Goal: Transaction & Acquisition: Purchase product/service

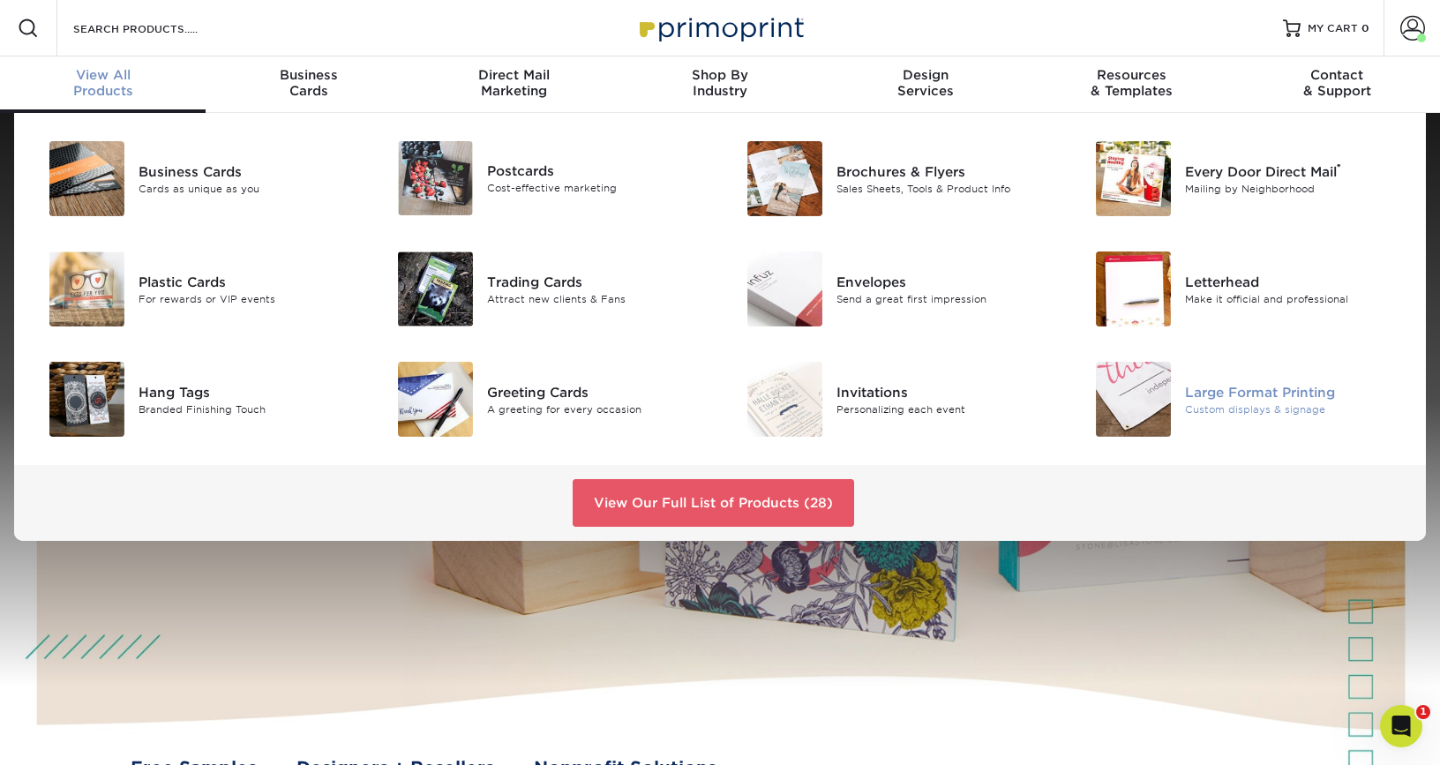
click at [1261, 401] on div "Large Format Printing" at bounding box center [1295, 391] width 220 height 19
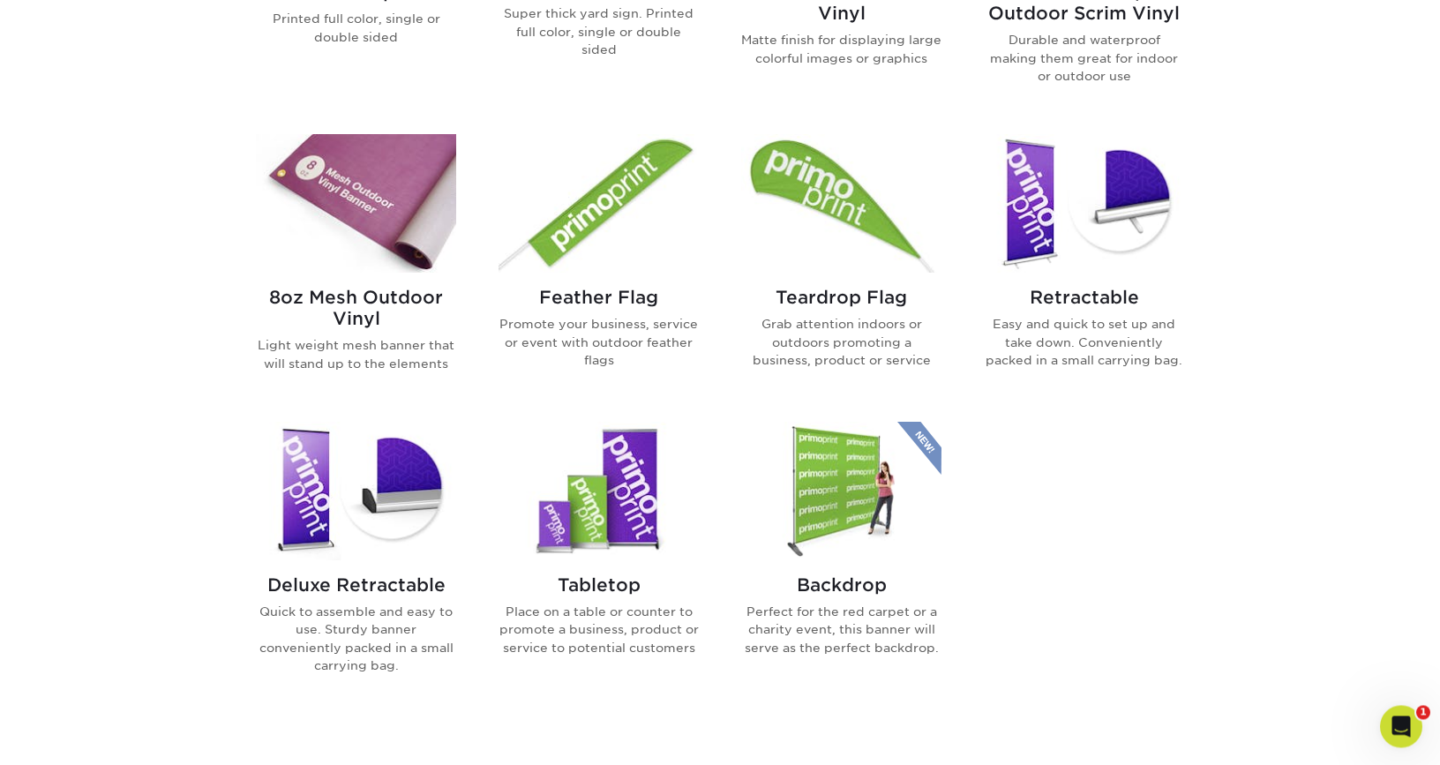
scroll to position [1003, 0]
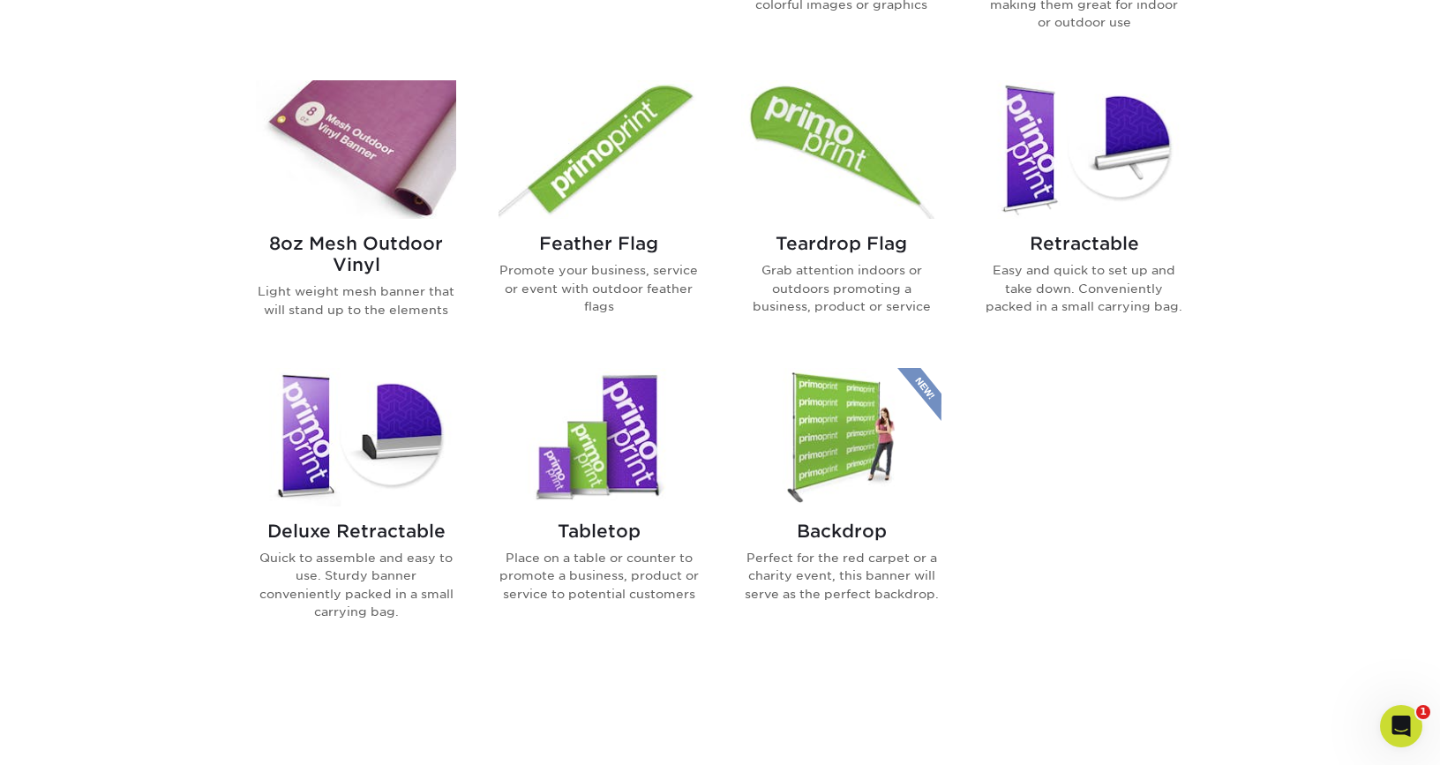
click at [372, 440] on img at bounding box center [356, 437] width 200 height 139
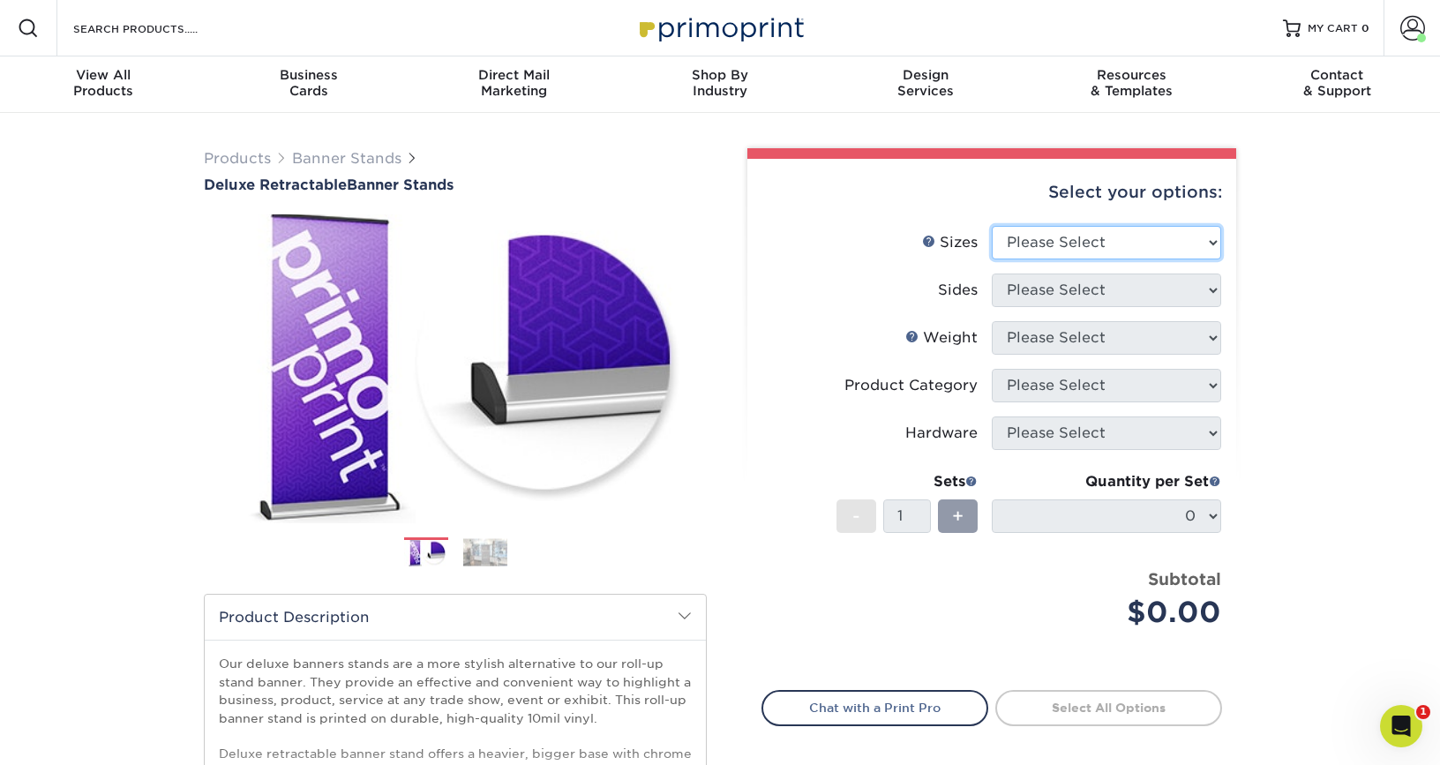
select select "33.00x80.00"
click option "33" x 80"" at bounding box center [0, 0] width 0 height 0
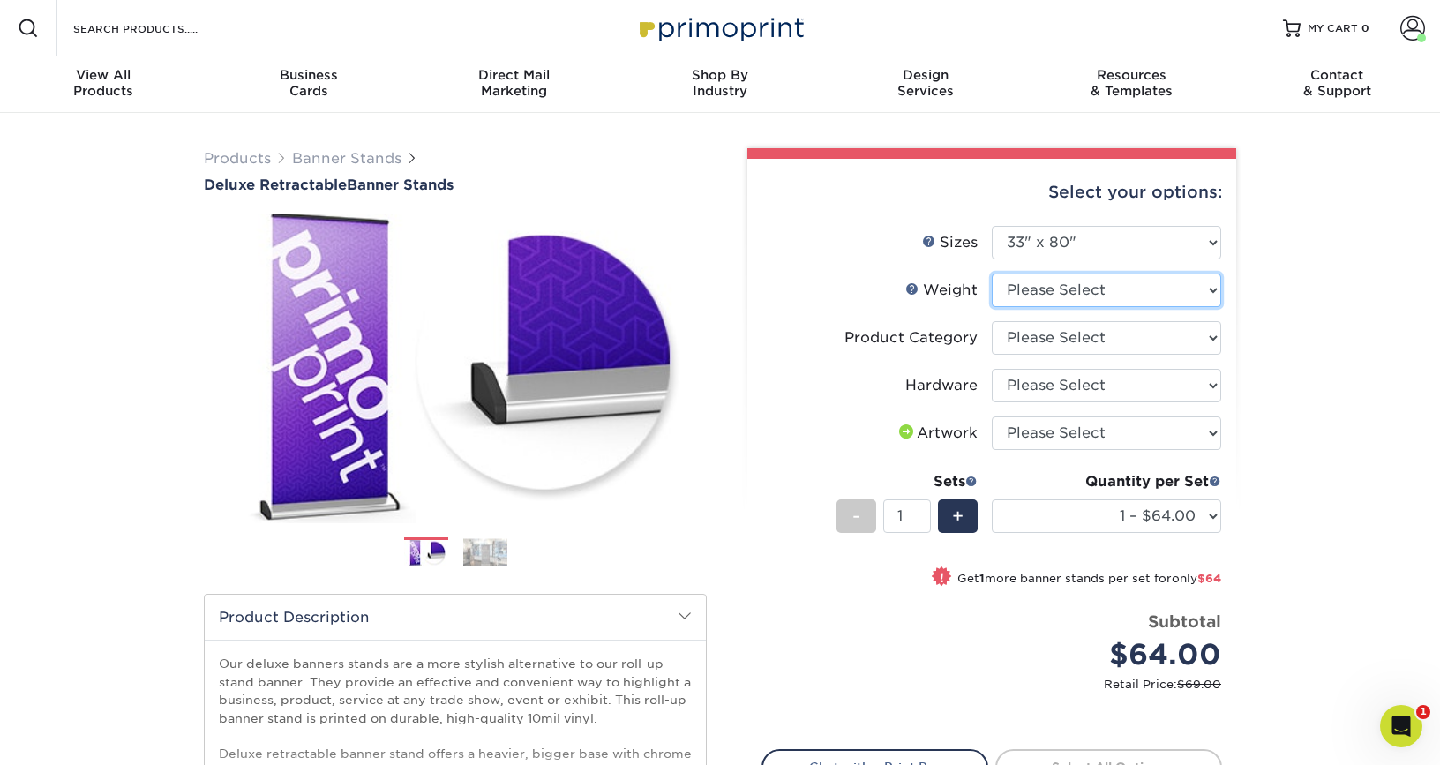
select select "10MIL"
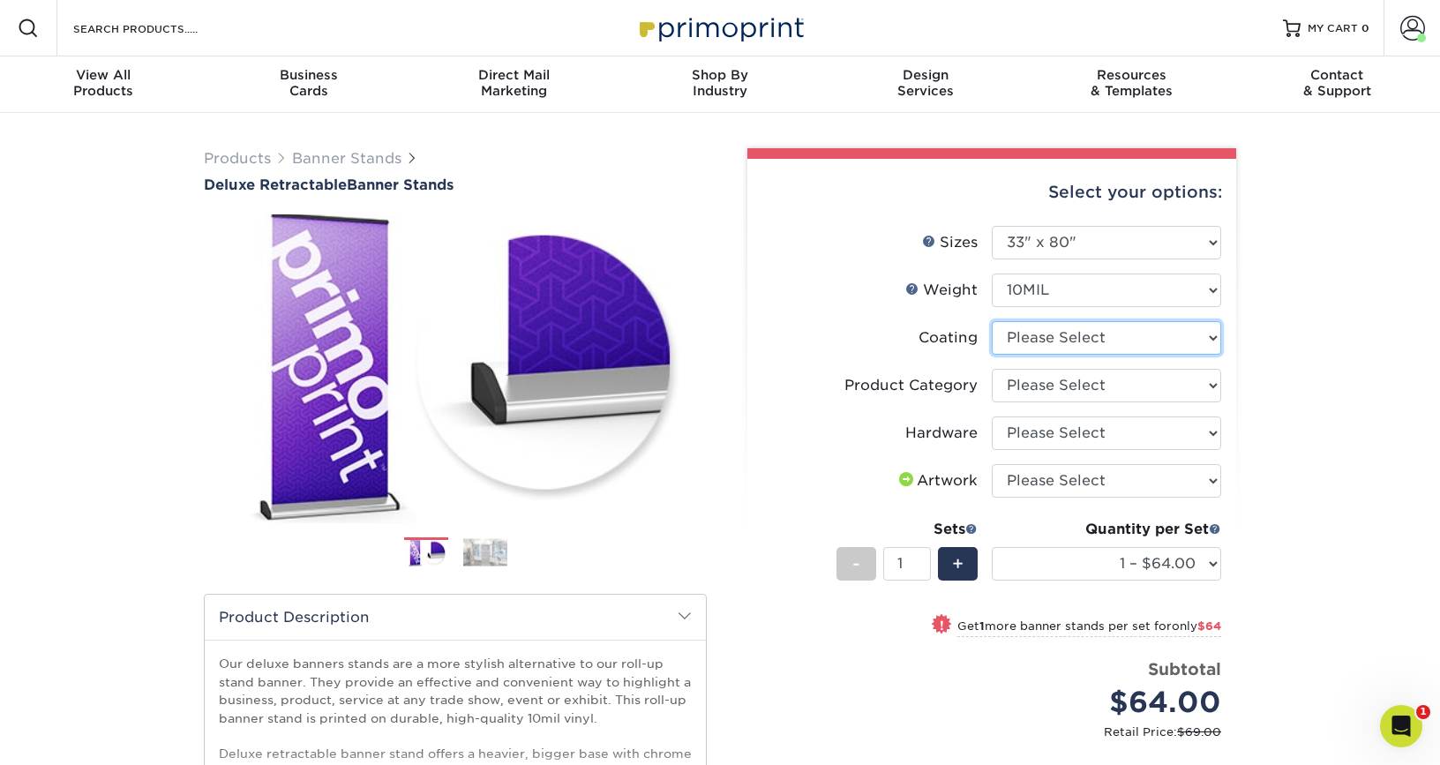
select select "3e7618de-abca-4bda-9f97-8b9129e913d8"
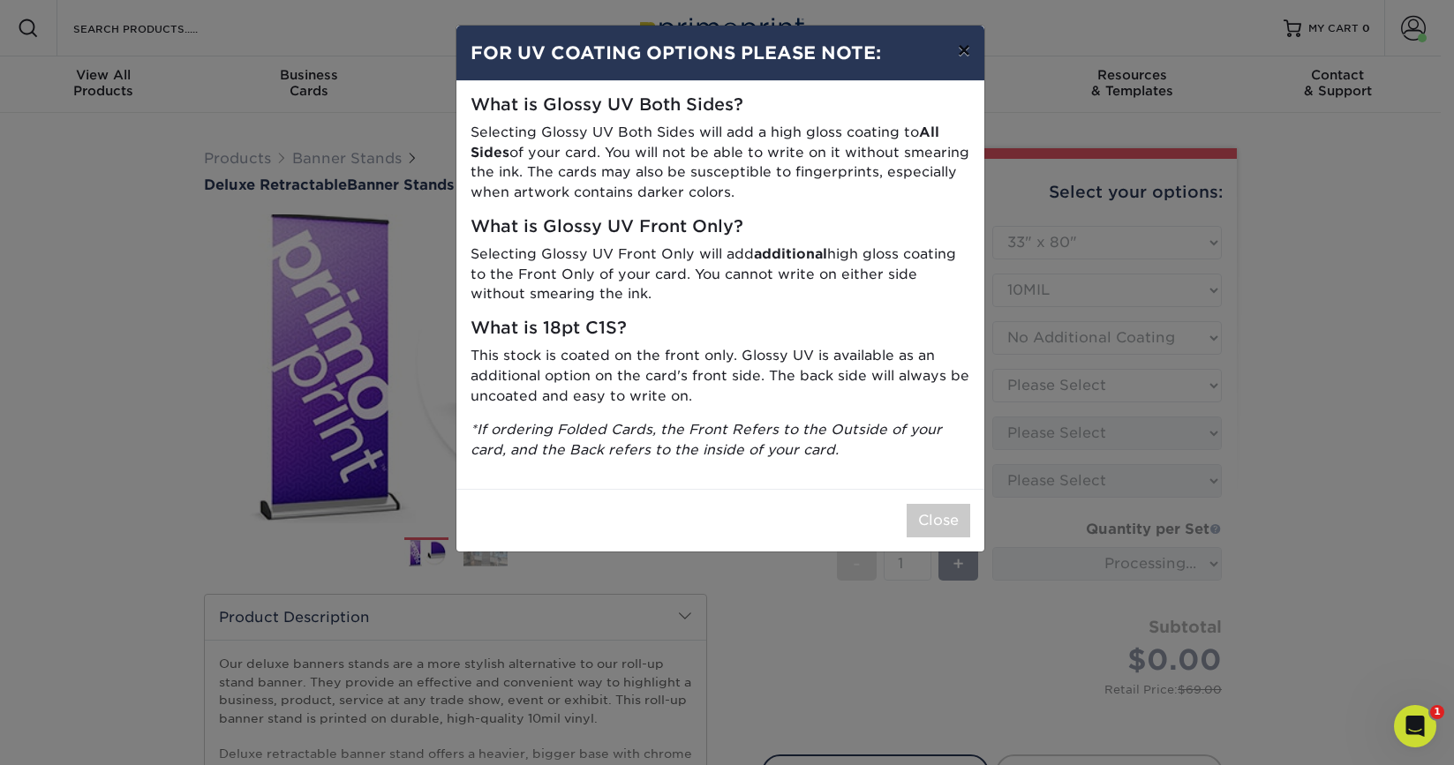
click at [965, 55] on button "×" at bounding box center [964, 50] width 41 height 49
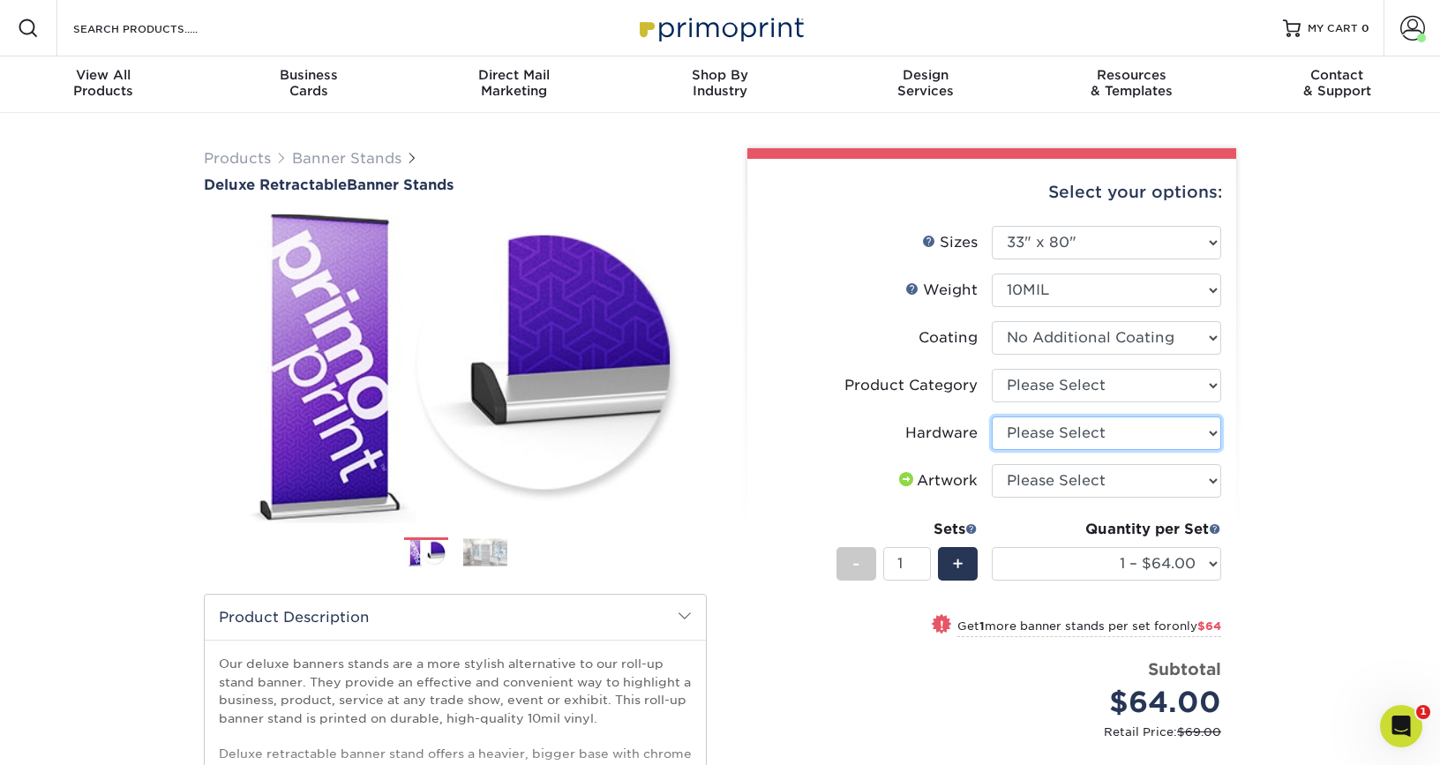
select select "8f8ed3c6-8570-4dec-a260-1d9d29af8a30"
click option "Single-Sided Deluxe Retractable Banner Stand" at bounding box center [0, 0] width 0 height 0
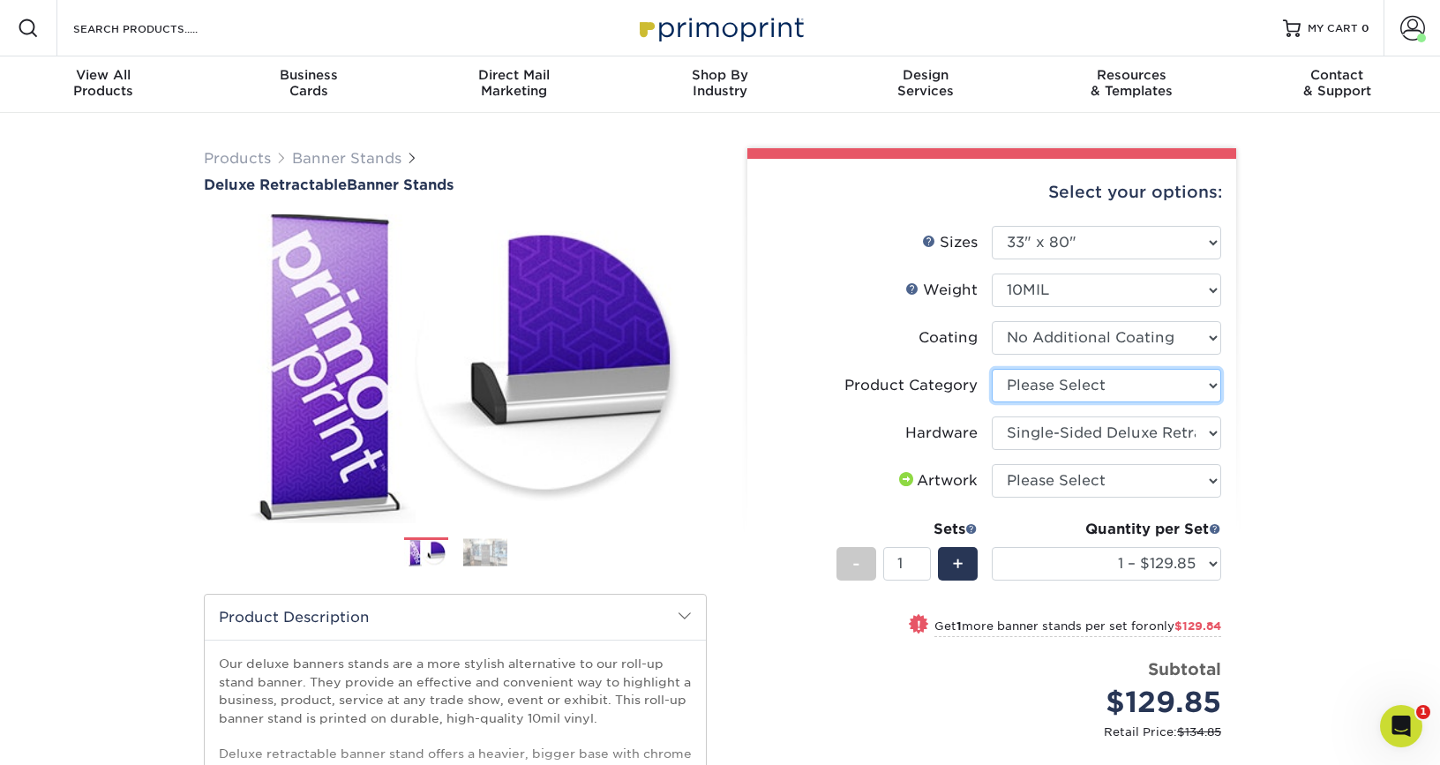
select select "deb82e1f-94dd-4fc2-adc3-95272b6b1220"
click option "Deluxe Retractable Banner Stand" at bounding box center [0, 0] width 0 height 0
select select "upload"
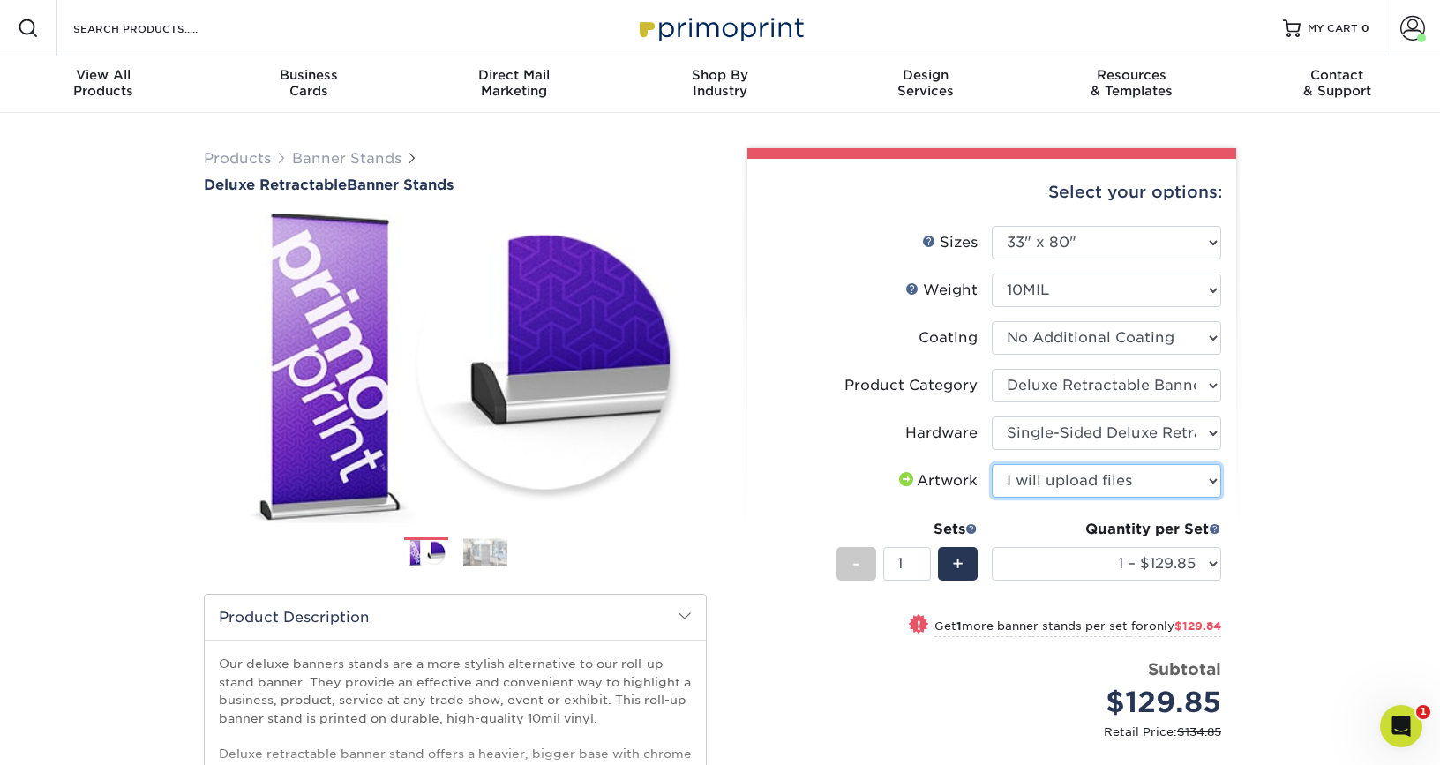
click option "I will upload files" at bounding box center [0, 0] width 0 height 0
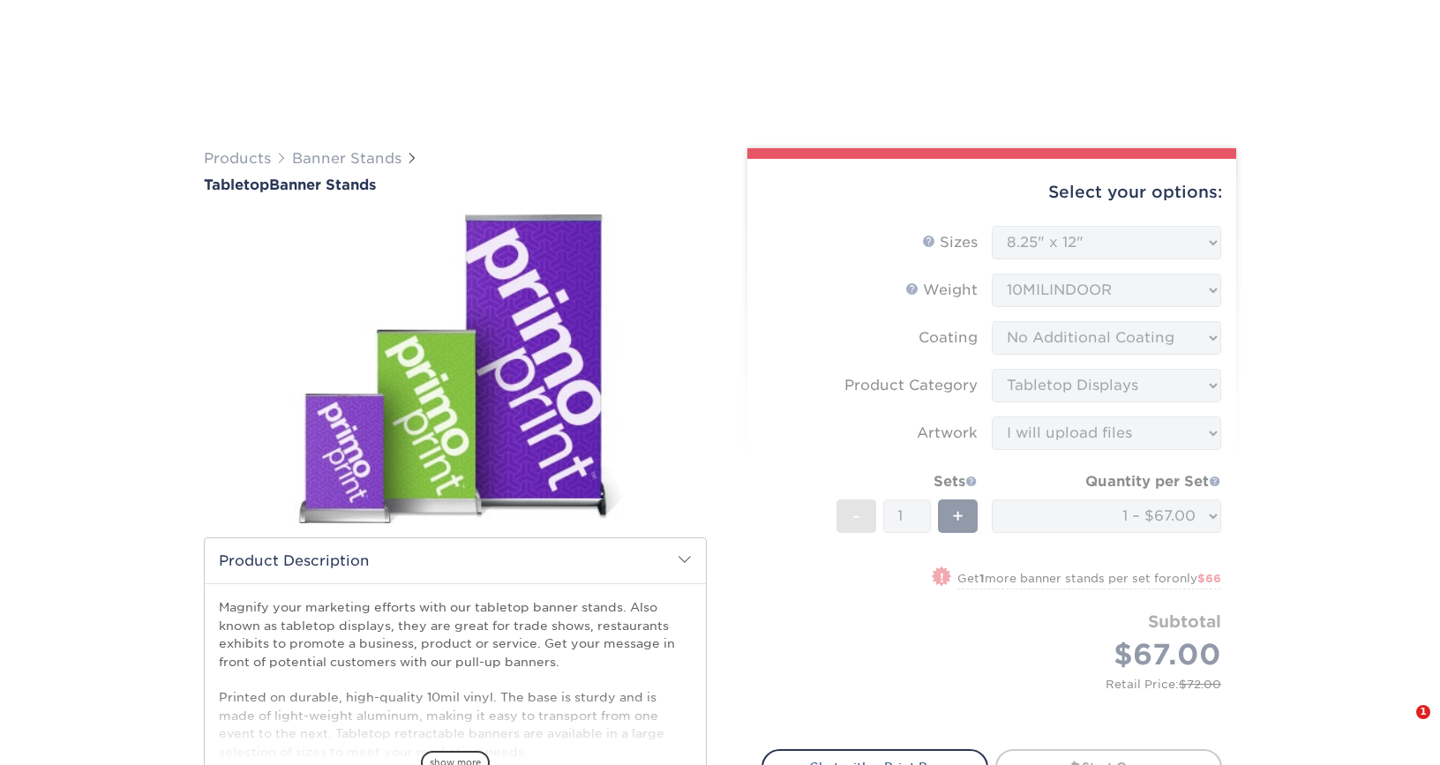
select select "8.25x12.00"
select select "b0e3af40-0f6d-42a1-a58f-50af6eb89cf4"
select select "upload"
select select "8dc60736-9a7b-4a18-9e45-a4a031d84b0e"
select select "214476"
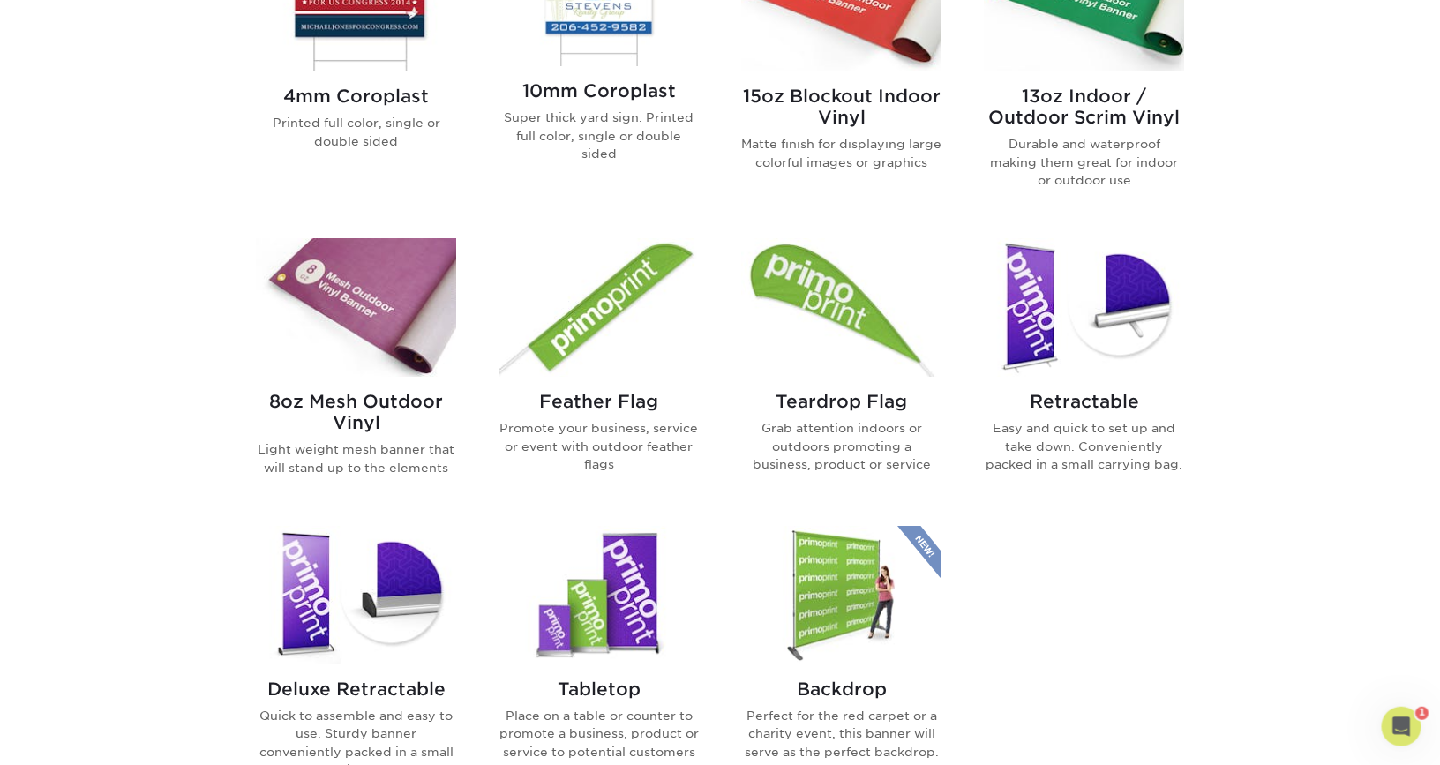
scroll to position [1257, 0]
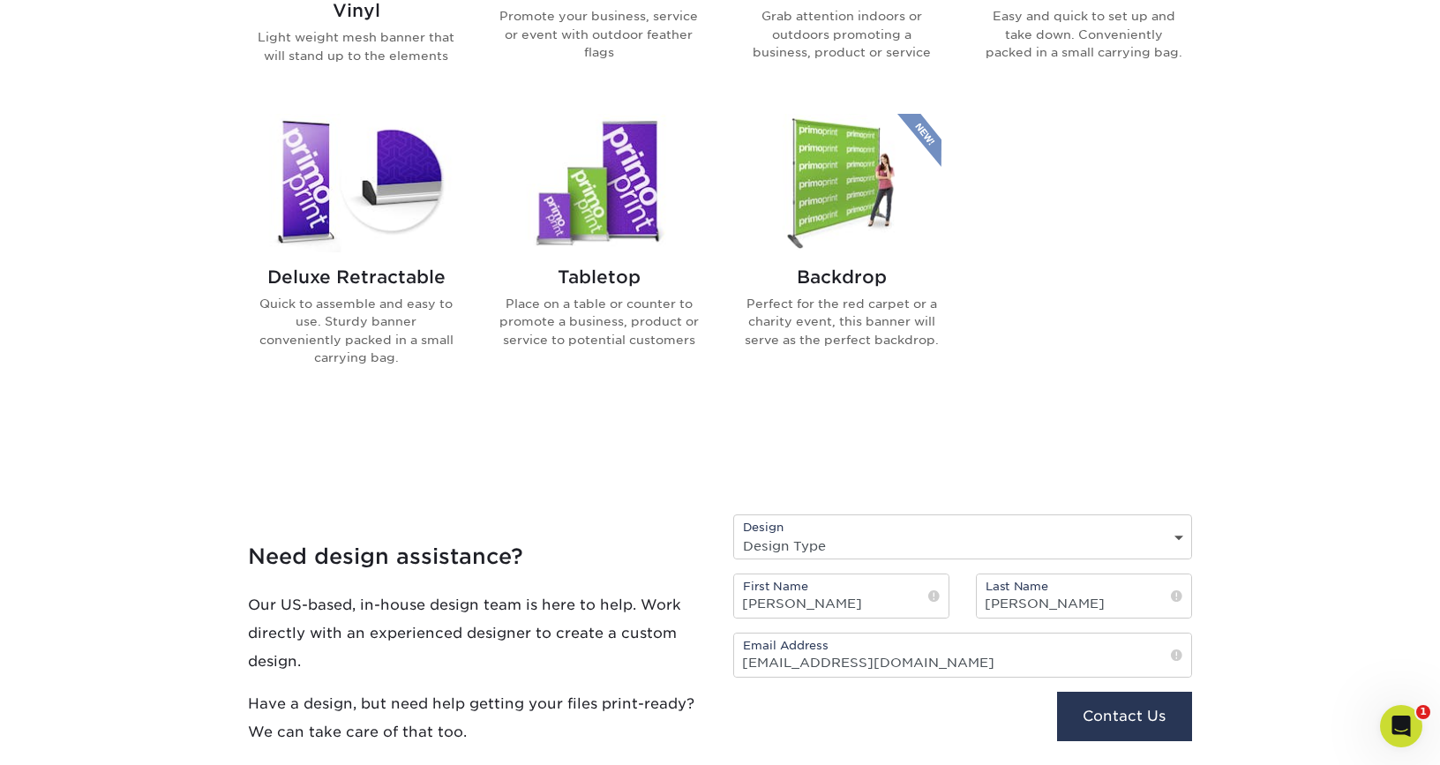
click at [601, 181] on img at bounding box center [599, 183] width 200 height 139
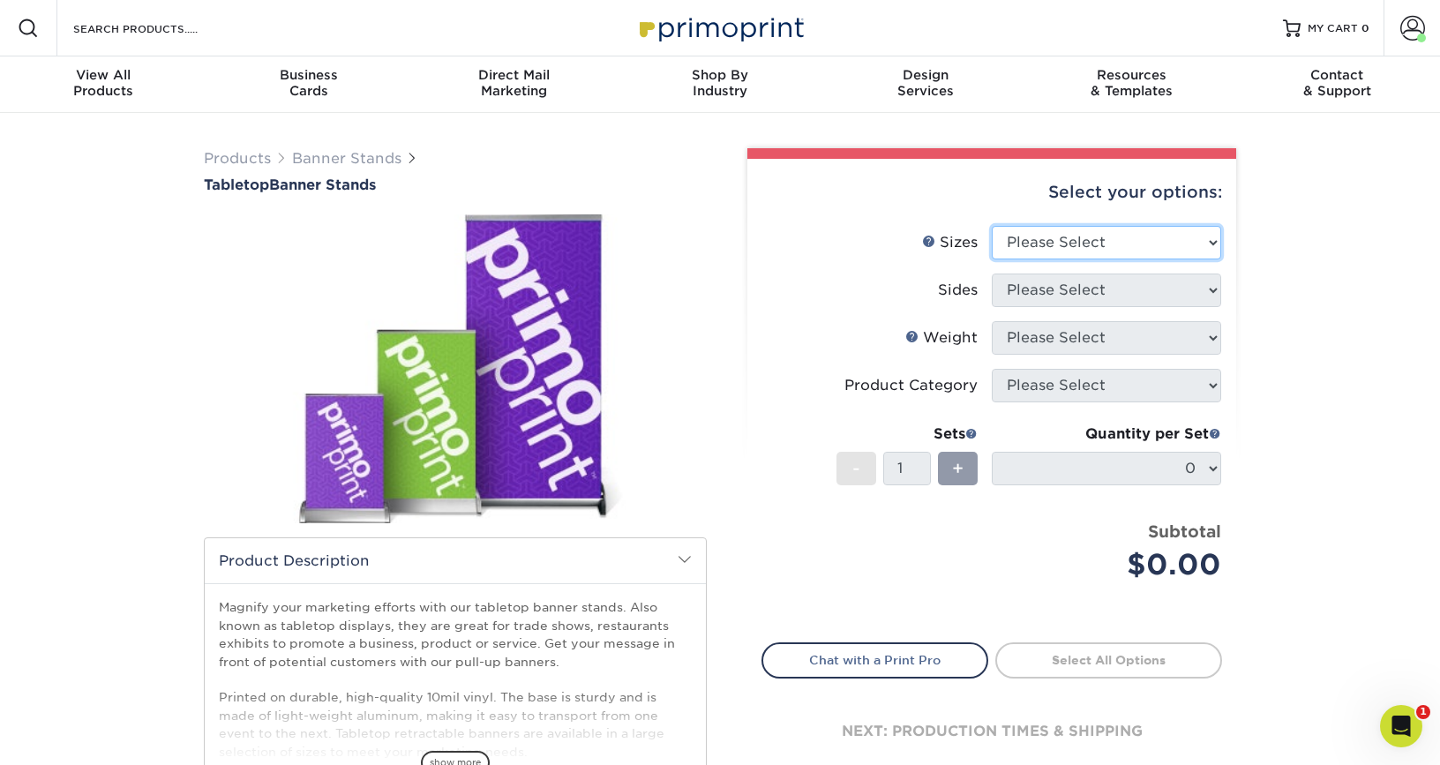
select select "15.75x32.00"
click option "15.75" x 32"" at bounding box center [0, 0] width 0 height 0
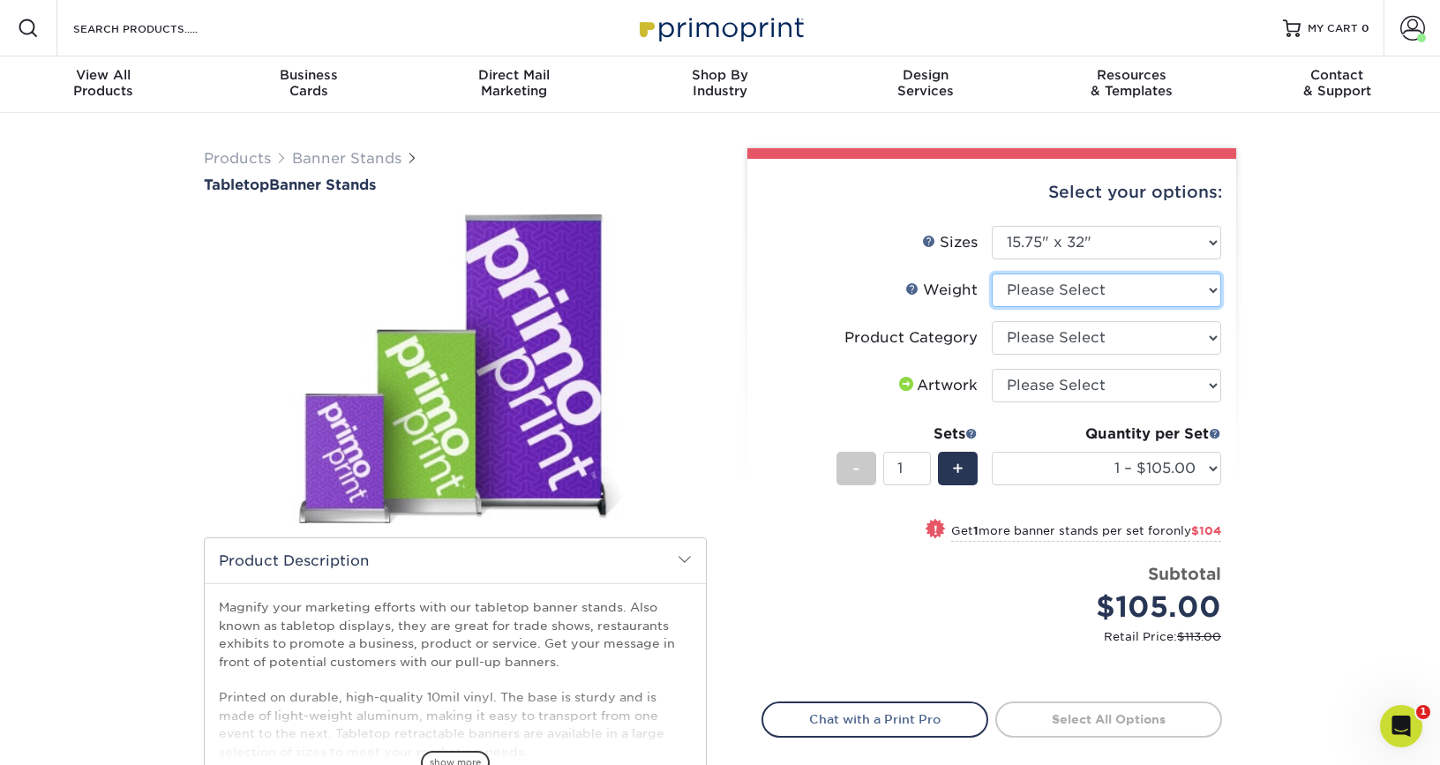
select select "10MILINDOOR"
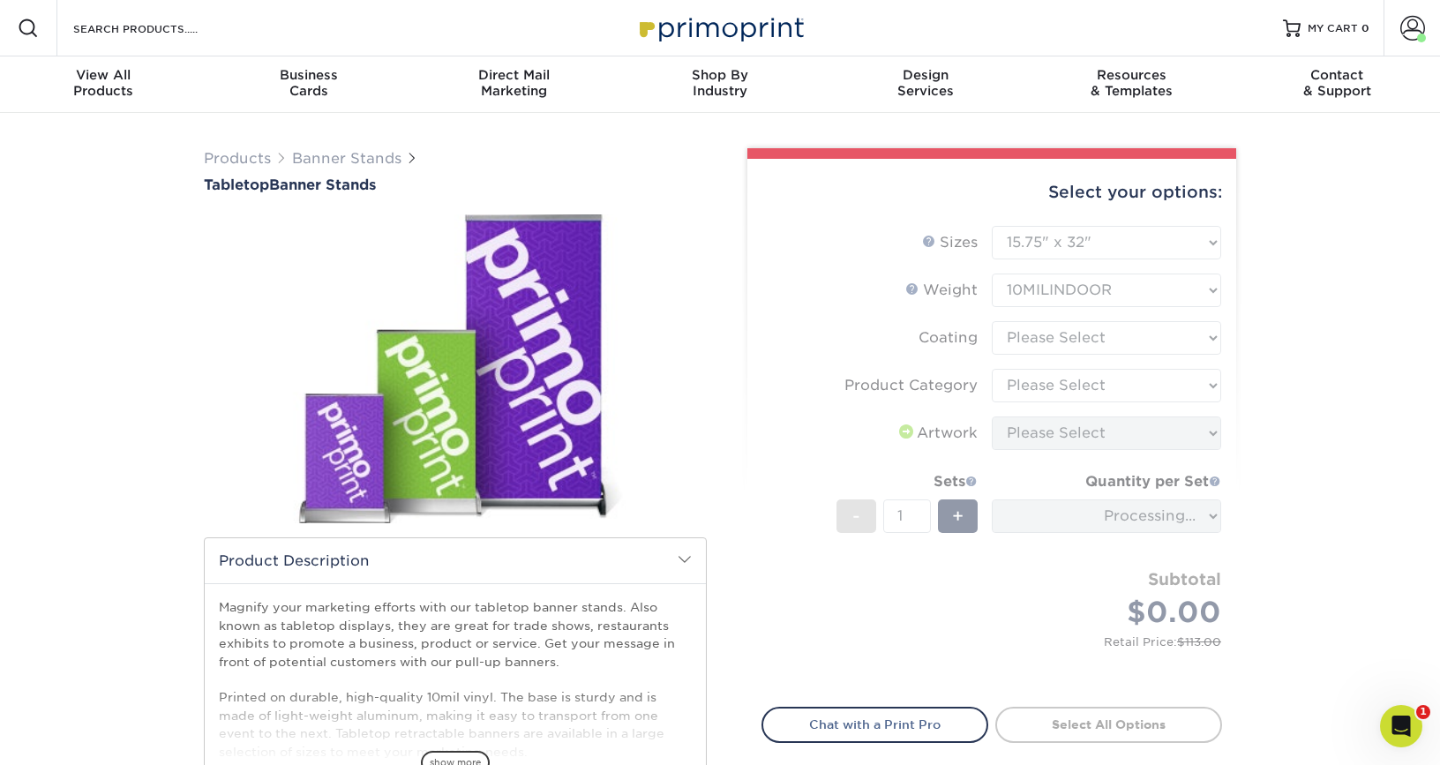
click at [1065, 340] on form "Sizes Help Sizes Please Select 8.25" x 12" 11" x 17" 15.75" x 32"" at bounding box center [992, 456] width 461 height 461
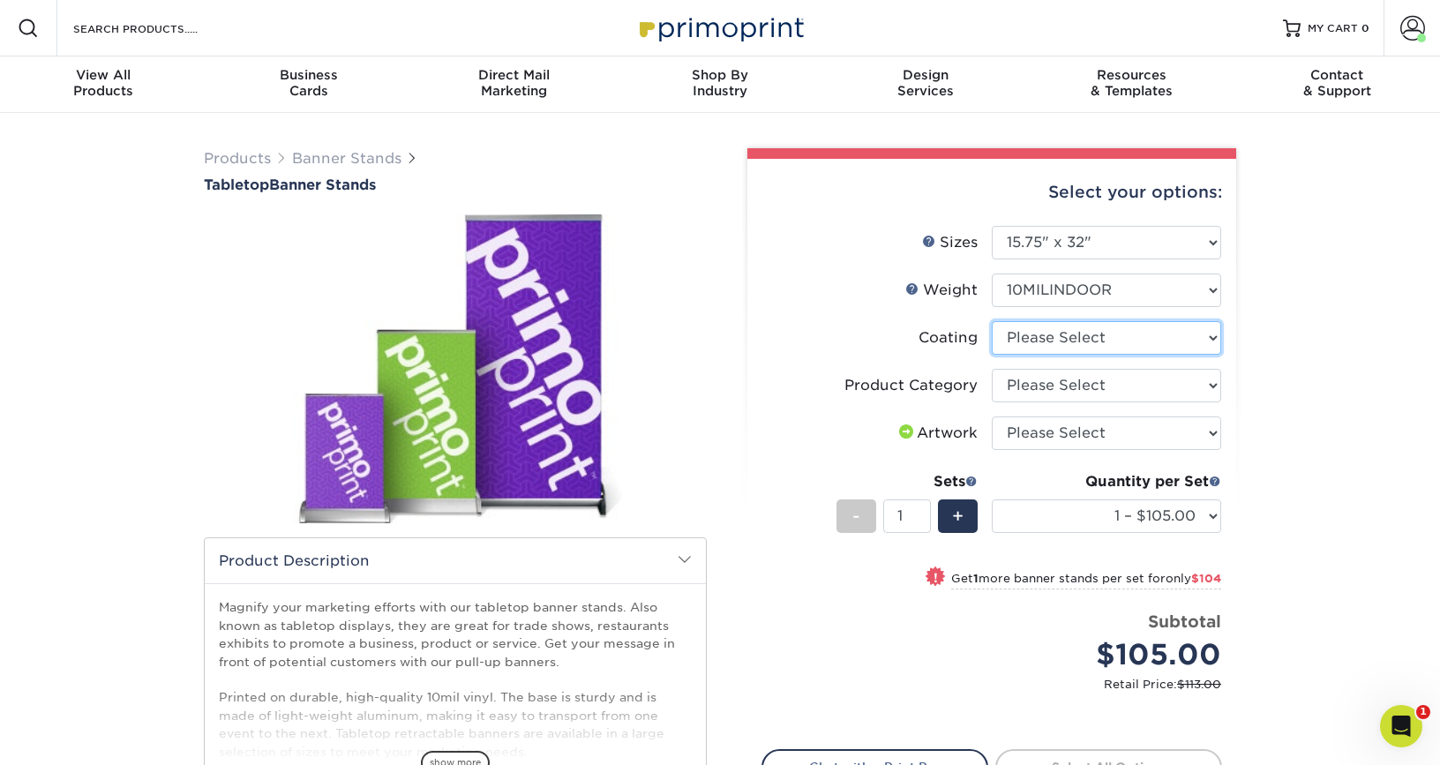
select select "3e7618de-abca-4bda-9f97-8b9129e913d8"
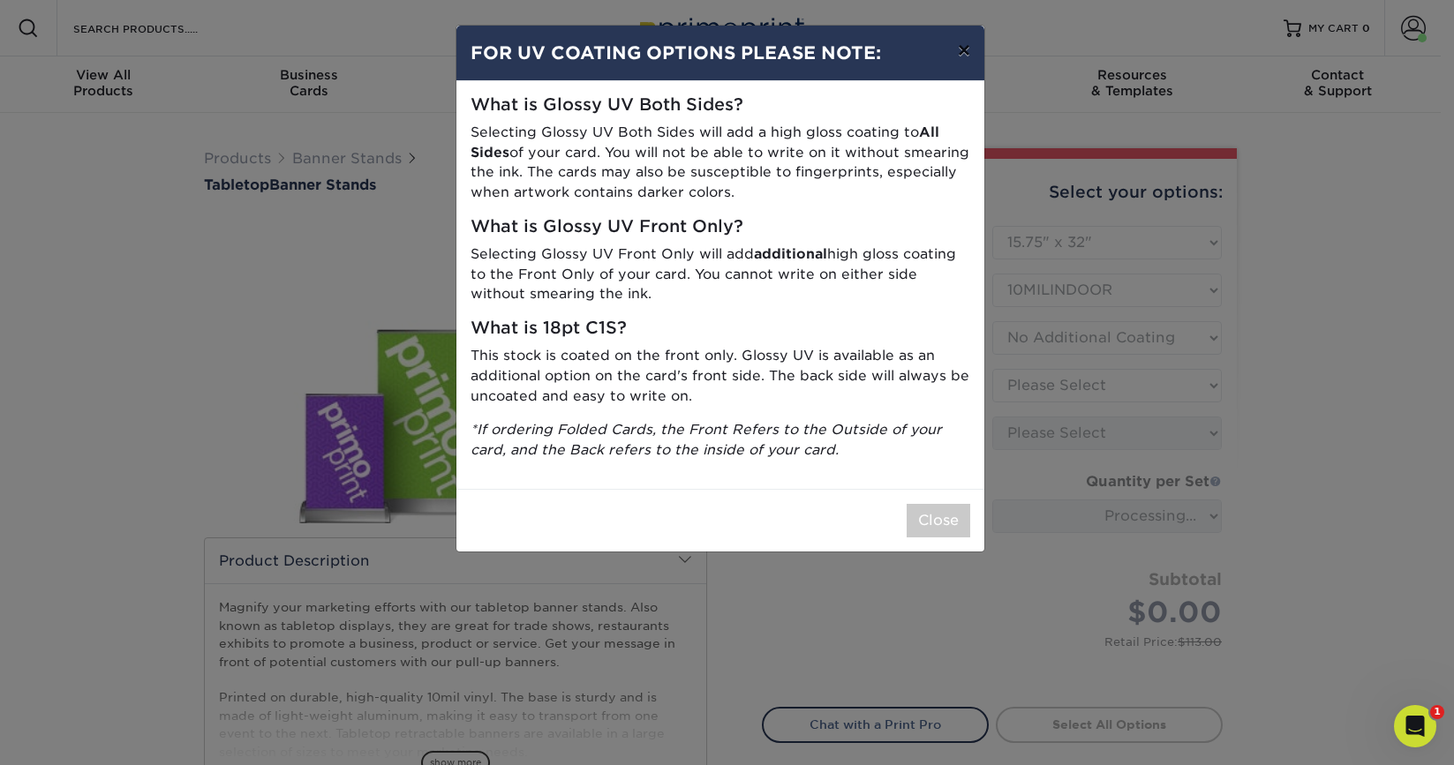
click at [966, 59] on button "×" at bounding box center [964, 50] width 41 height 49
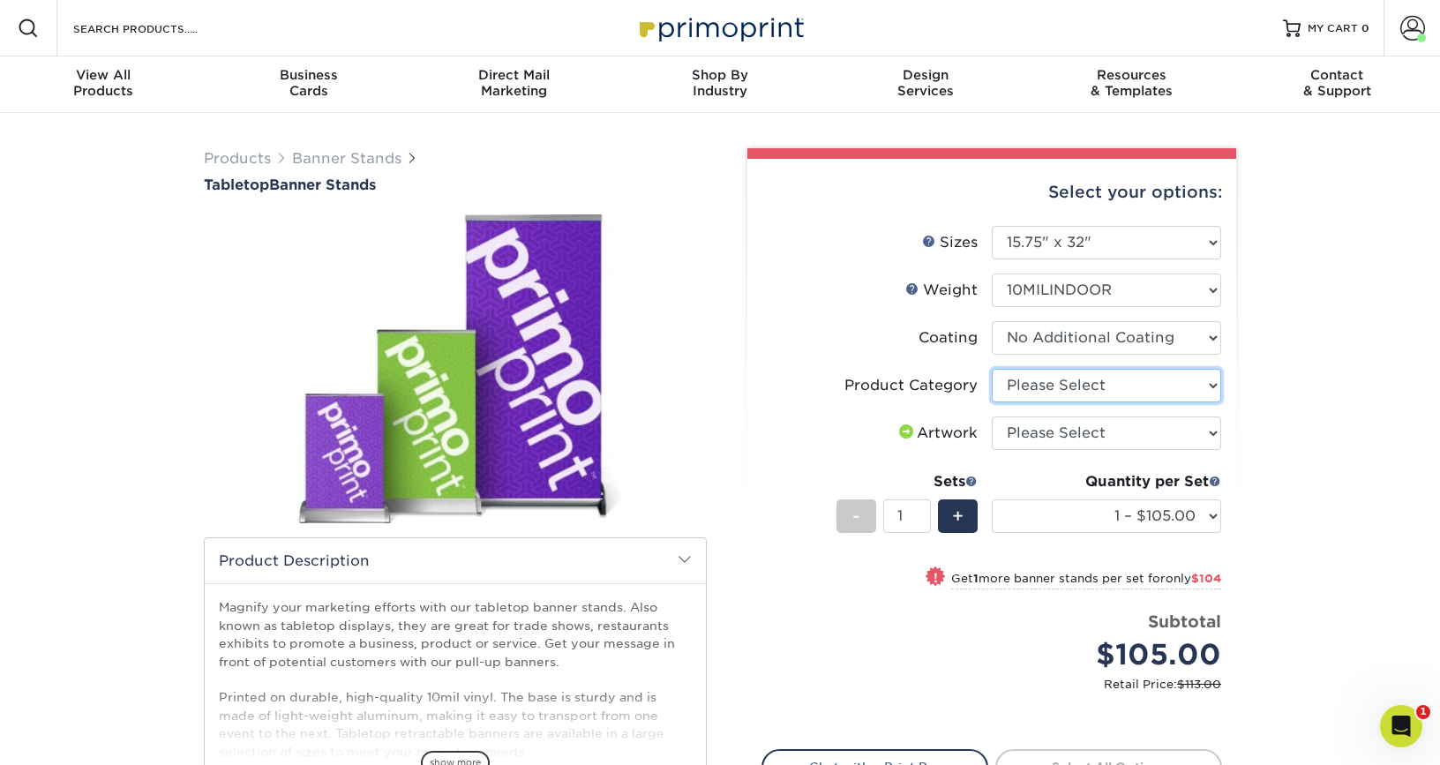
select select "b0e3af40-0f6d-42a1-a58f-50af6eb89cf4"
click option "Tabletop Displays" at bounding box center [0, 0] width 0 height 0
select select "upload"
click option "I will upload files" at bounding box center [0, 0] width 0 height 0
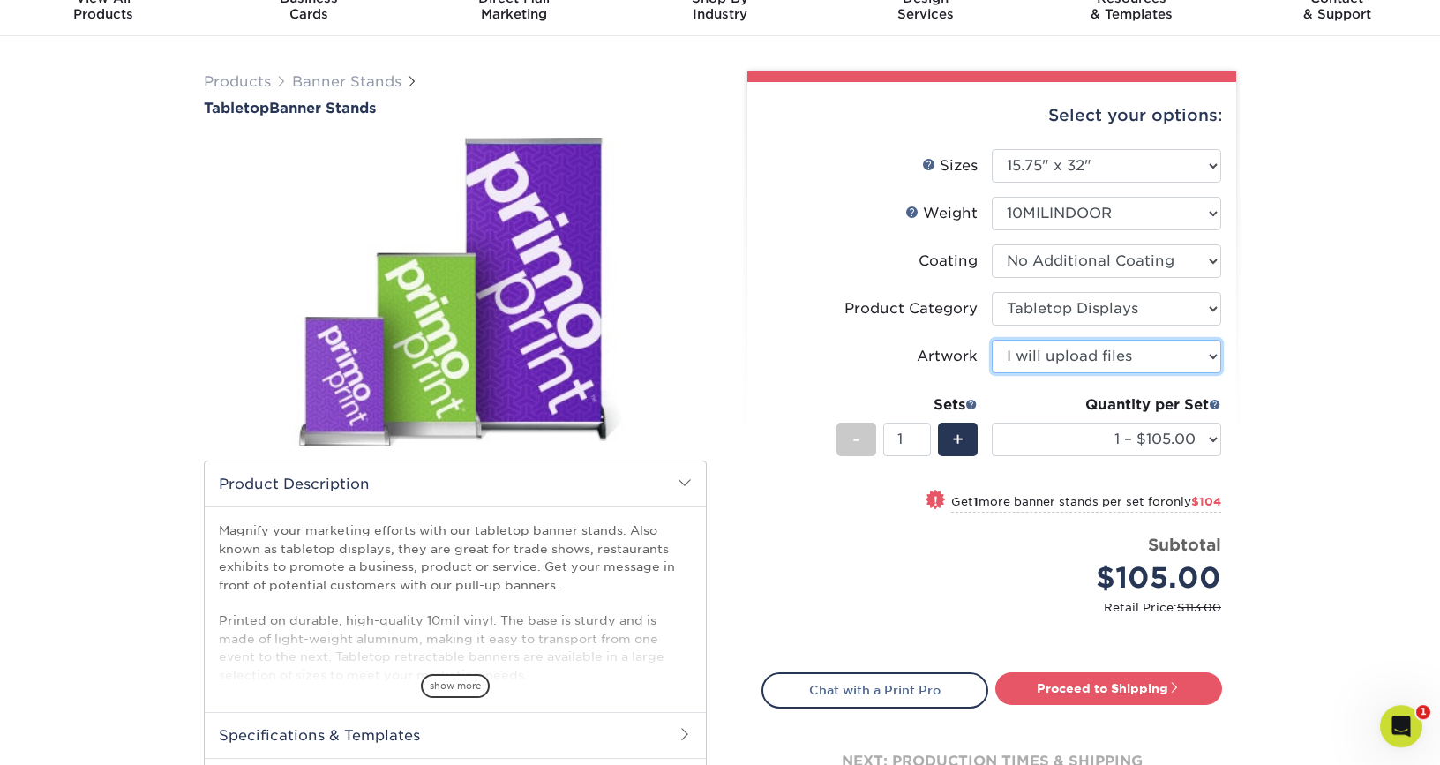
scroll to position [85, 0]
